Goal: Information Seeking & Learning: Learn about a topic

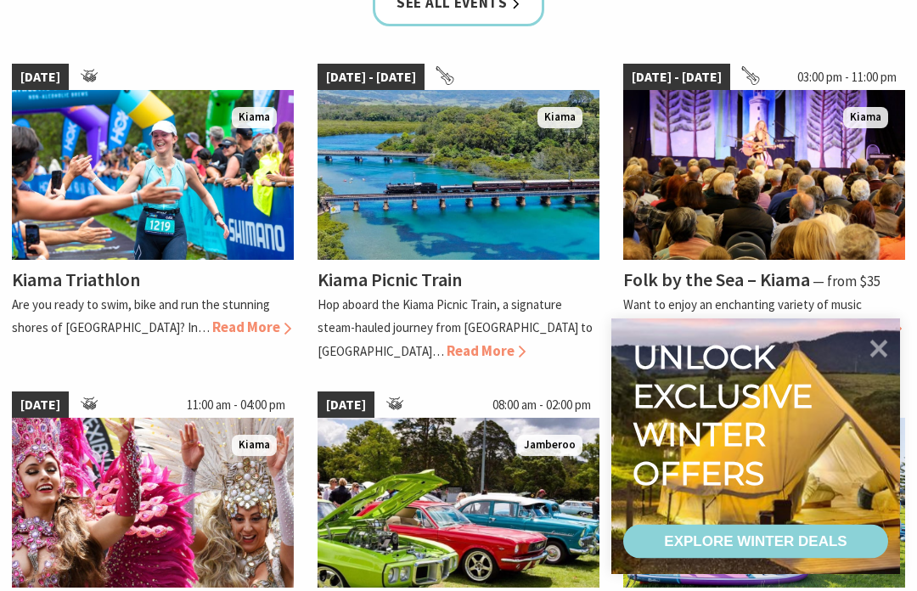
scroll to position [1148, 0]
click at [850, 325] on span "Read More" at bounding box center [862, 327] width 79 height 19
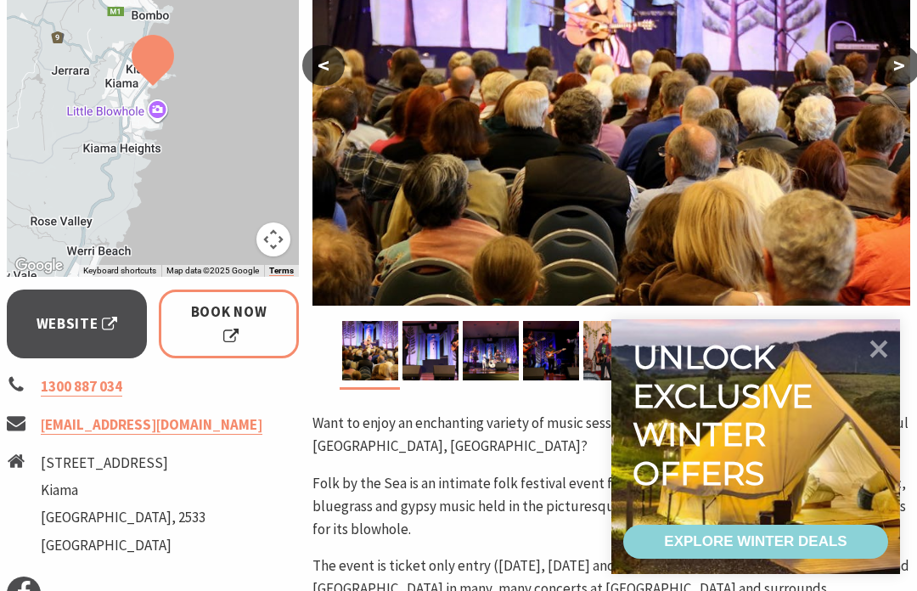
scroll to position [448, 0]
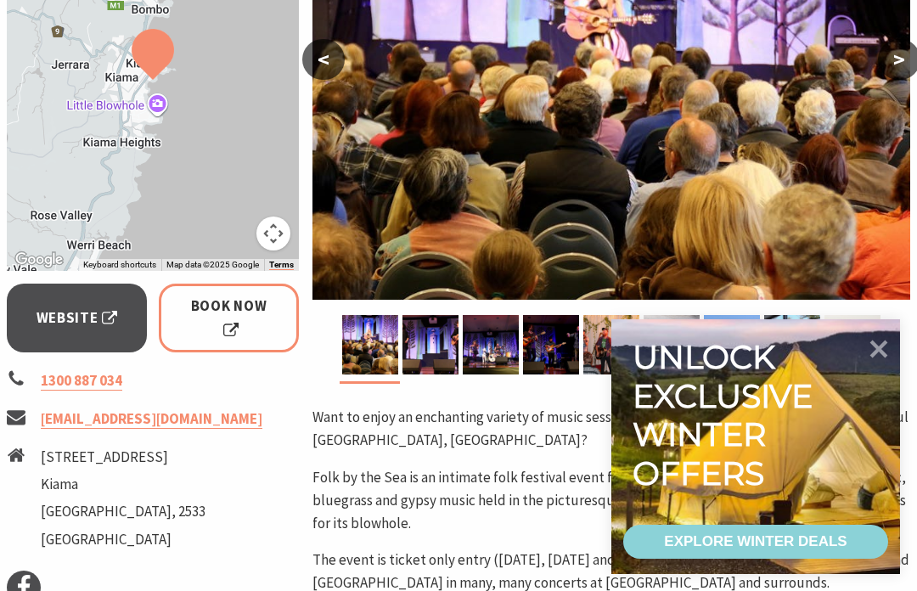
click at [883, 359] on icon at bounding box center [880, 350] width 18 height 18
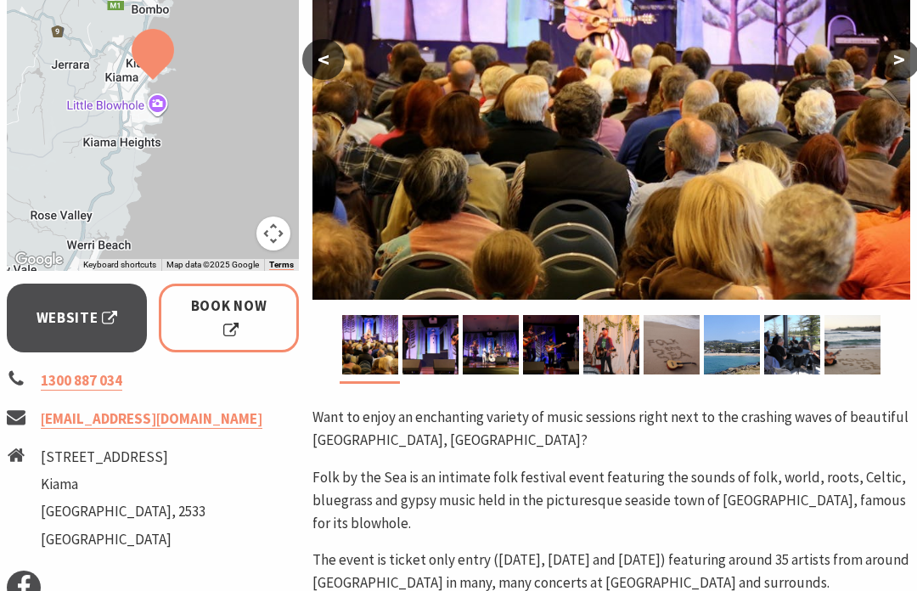
click at [878, 414] on p "Want to enjoy an enchanting variety of music sessions right next to the crashin…" at bounding box center [612, 429] width 598 height 46
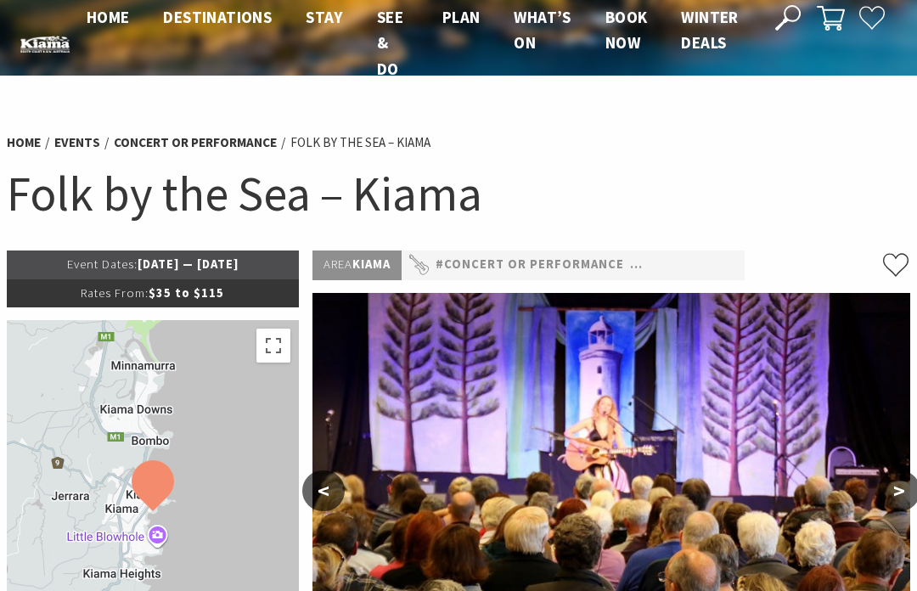
scroll to position [0, 0]
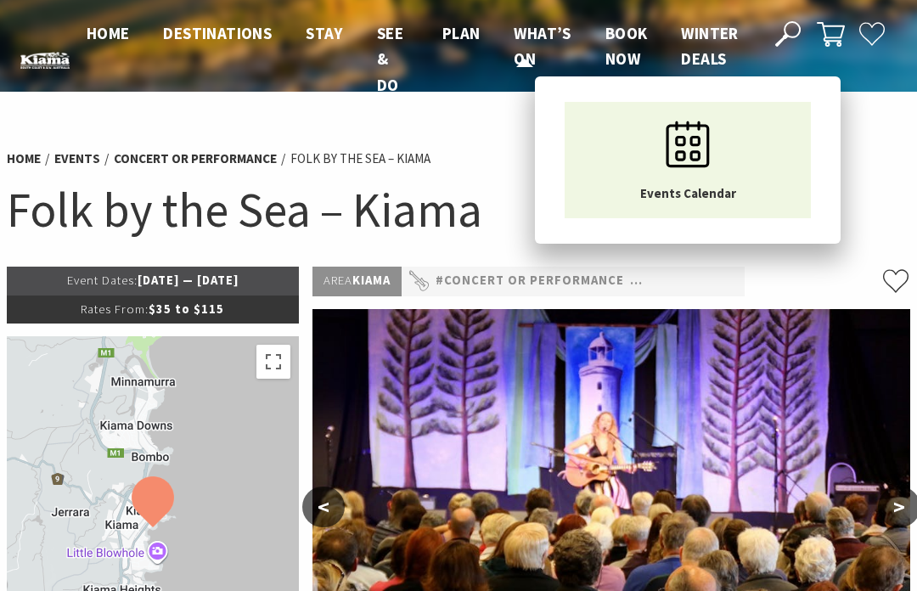
click at [522, 40] on span "What’s On" at bounding box center [542, 46] width 57 height 46
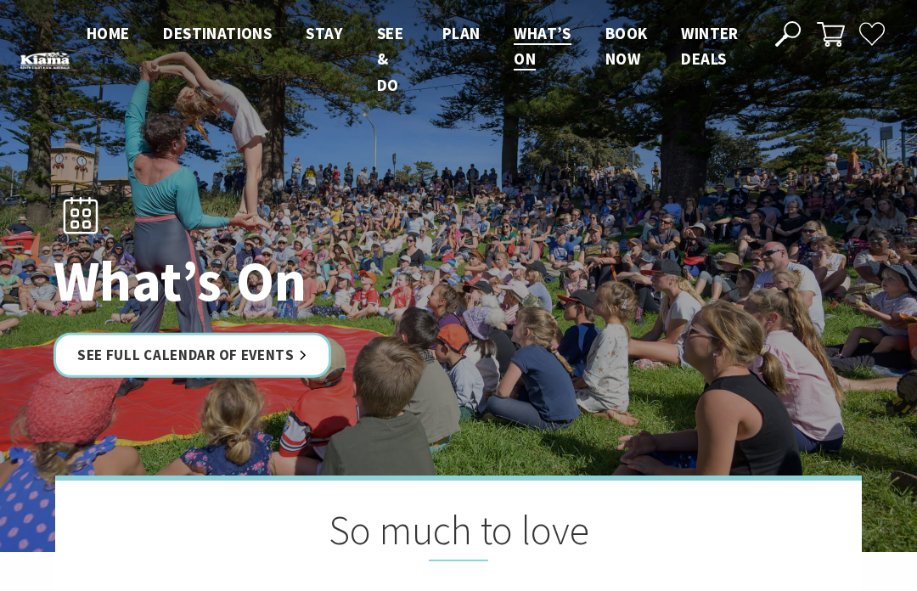
click at [137, 349] on link "See Full Calendar of Events" at bounding box center [193, 354] width 278 height 45
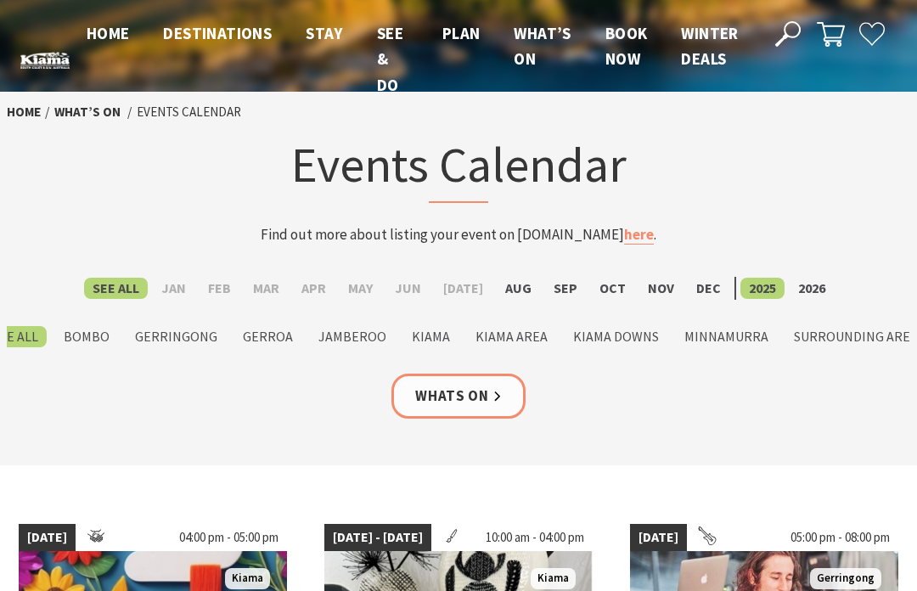
click at [167, 344] on label "Gerringong" at bounding box center [176, 336] width 99 height 21
click at [0, 0] on input "Gerringong" at bounding box center [0, 0] width 0 height 0
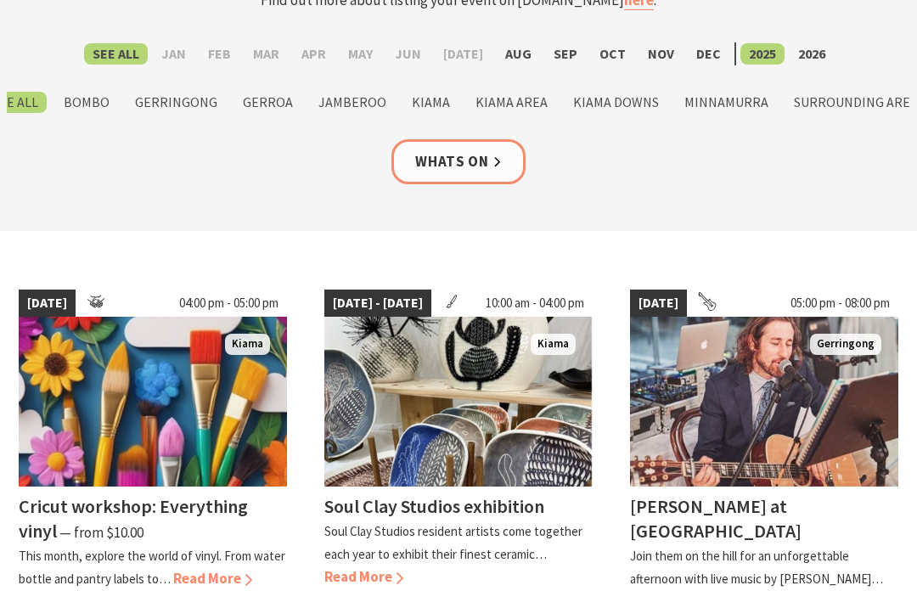
scroll to position [236, 0]
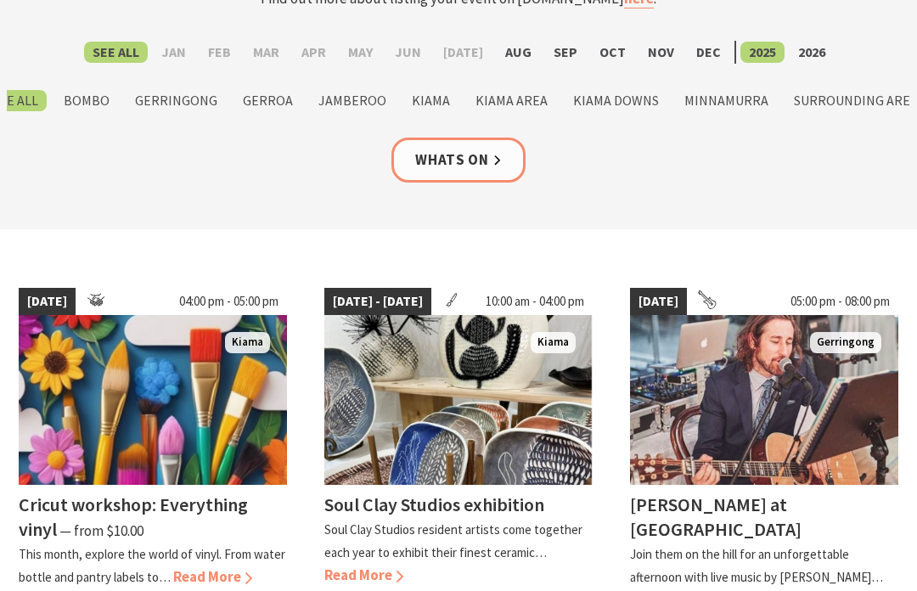
click at [754, 408] on img at bounding box center [764, 400] width 268 height 170
